Goal: Task Accomplishment & Management: Complete application form

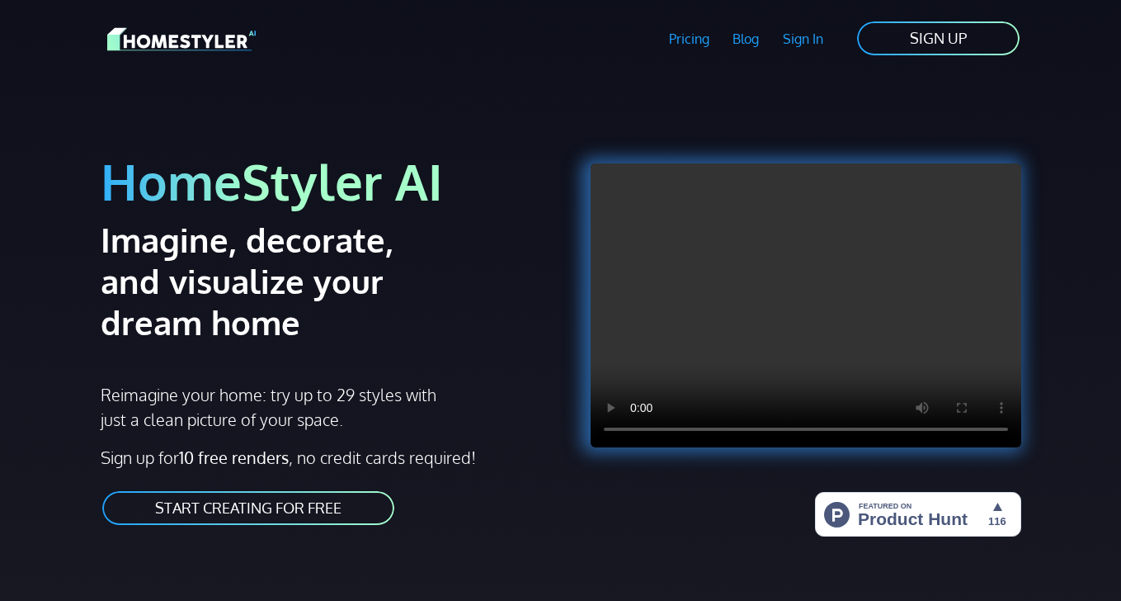
click at [899, 36] on link "SIGN UP" at bounding box center [939, 38] width 166 height 37
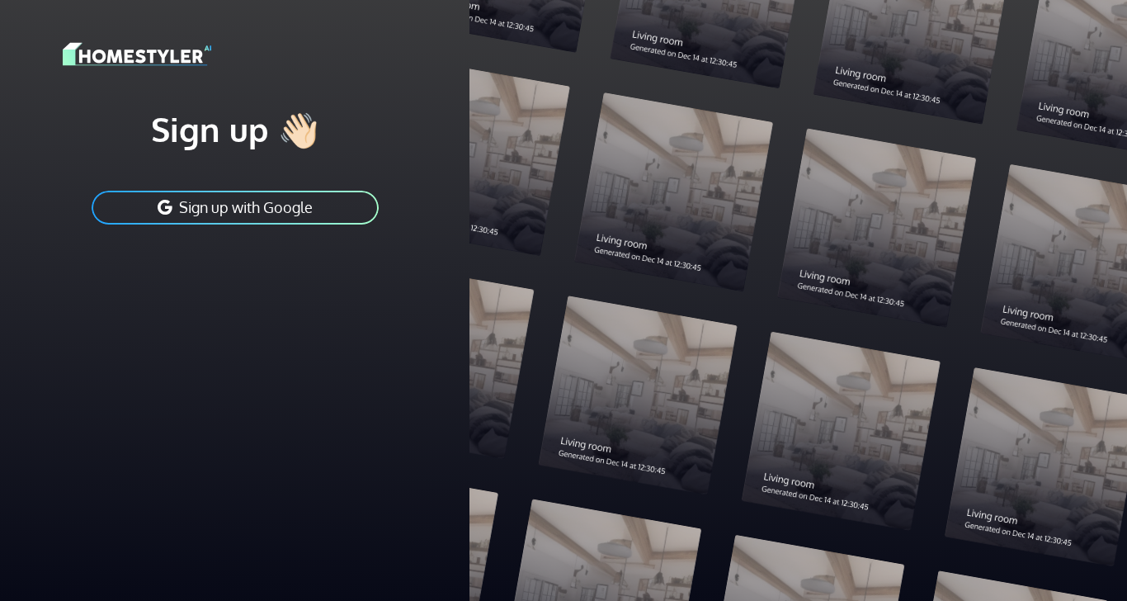
click at [286, 215] on button "Sign up with Google" at bounding box center [235, 207] width 290 height 37
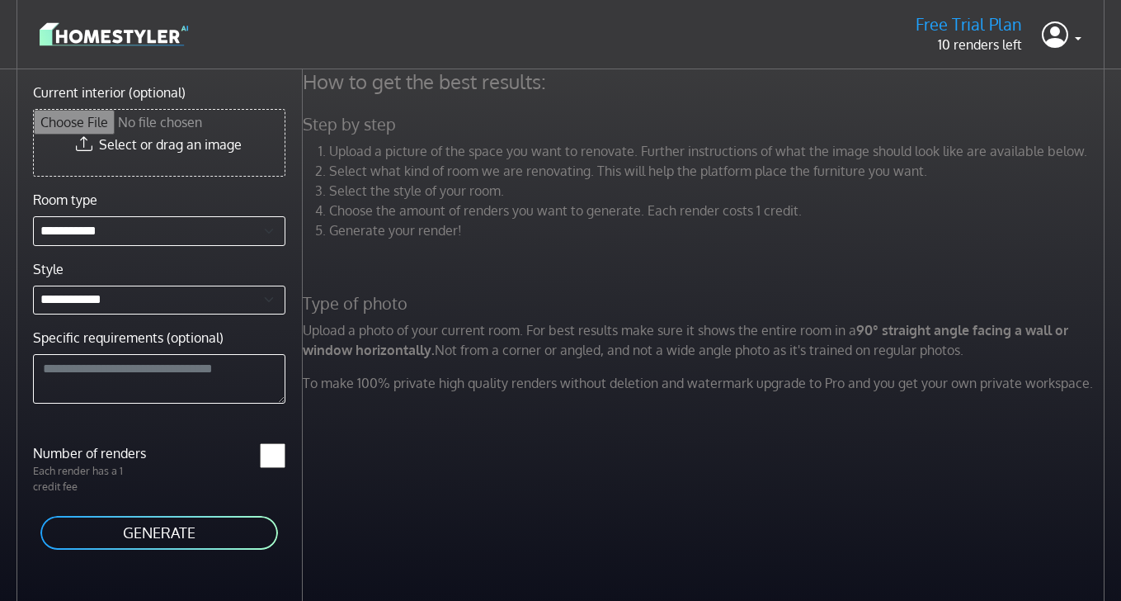
click at [204, 131] on input "Current interior (optional)" at bounding box center [159, 143] width 251 height 66
